Goal: Find specific page/section: Find specific page/section

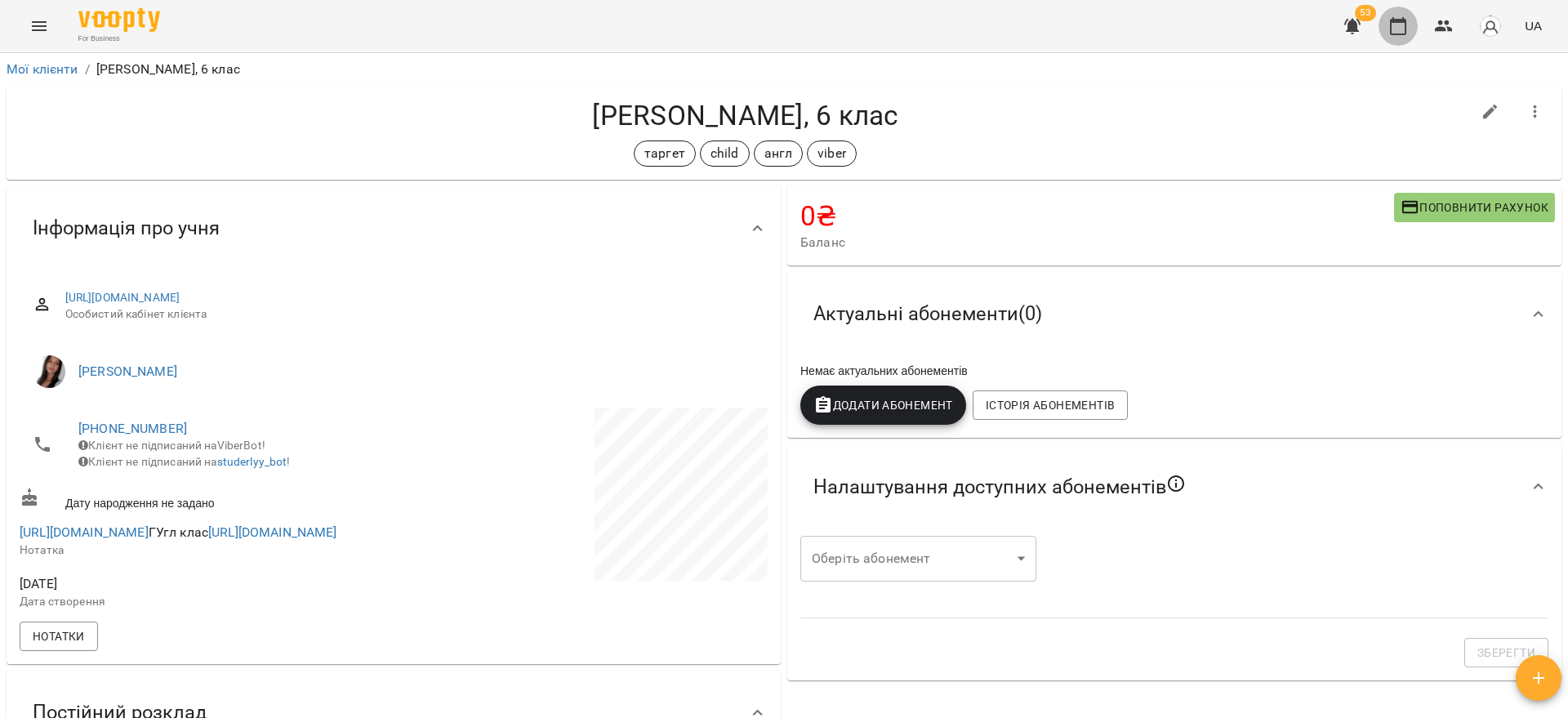
click at [1399, 21] on icon "button" at bounding box center [1398, 26] width 16 height 18
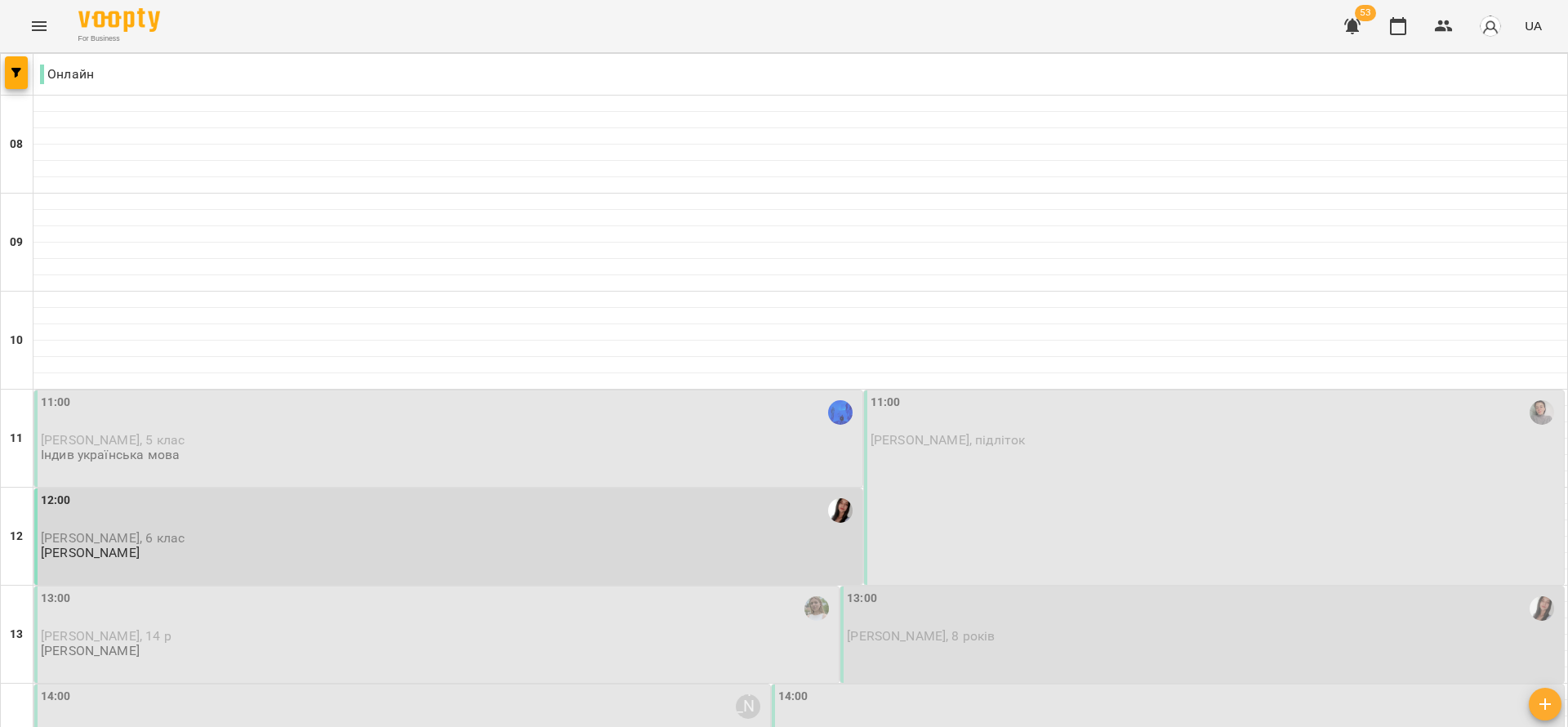
scroll to position [669, 0]
